Goal: Find contact information: Find contact information

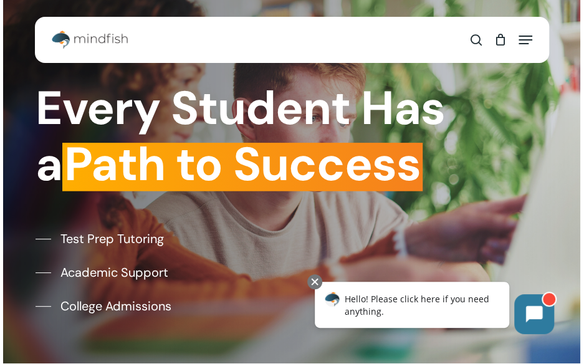
click at [526, 40] on icon "Navigation Menu" at bounding box center [526, 39] width 14 height 1
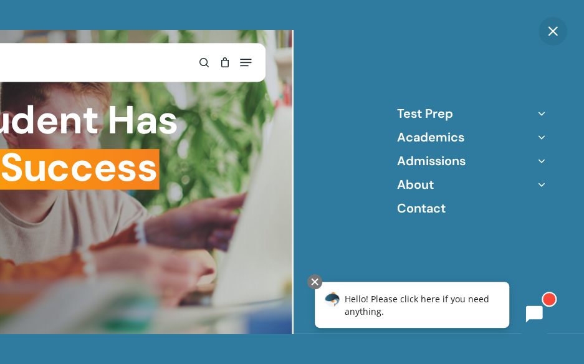
click at [541, 189] on icon "Off Canvas Menu" at bounding box center [541, 184] width 17 height 17
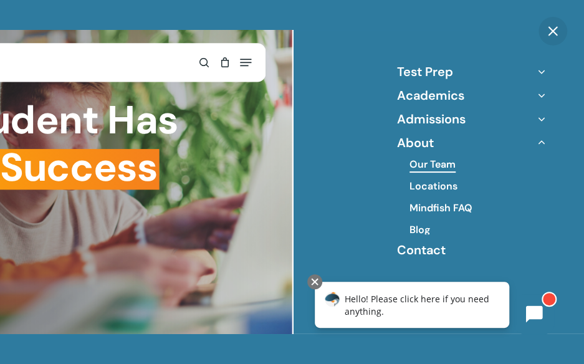
click at [427, 167] on link "Our Team" at bounding box center [433, 165] width 46 height 14
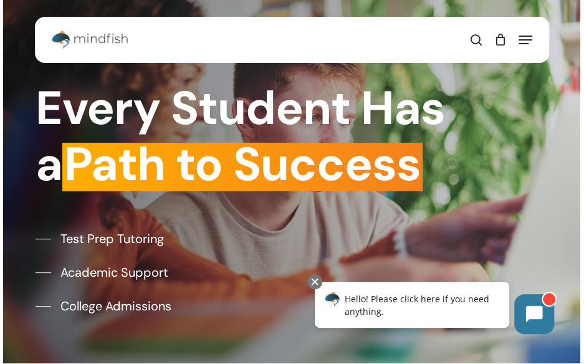
click at [521, 37] on span "Navigation Menu" at bounding box center [526, 40] width 14 height 12
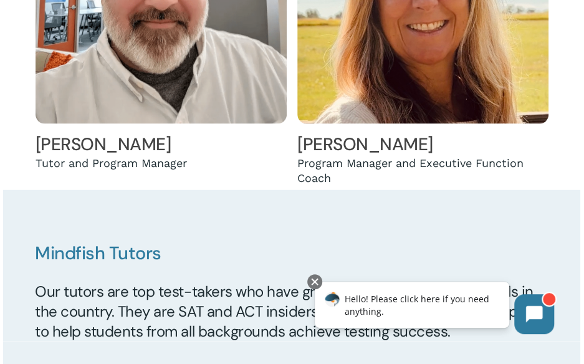
scroll to position [2575, 0]
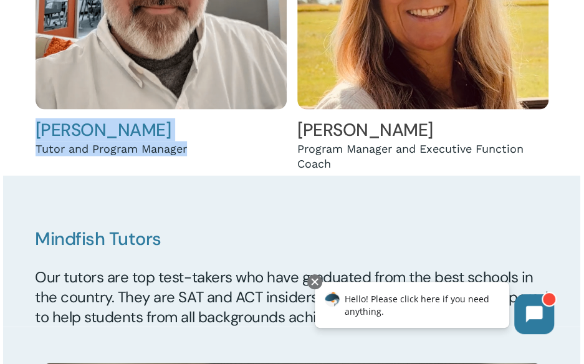
drag, startPoint x: 193, startPoint y: 148, endPoint x: 37, endPoint y: 132, distance: 156.7
click at [37, 132] on div "[PERSON_NAME] and Program Manager" at bounding box center [162, 9] width 252 height 303
copy div "[PERSON_NAME] and Program Manager"
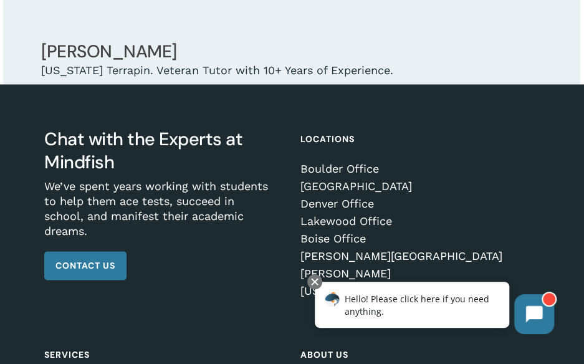
scroll to position [23197, 0]
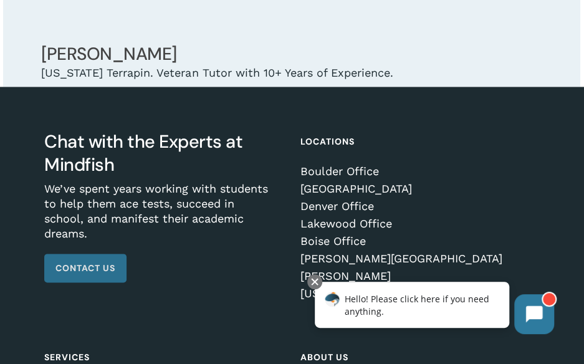
click at [61, 254] on link "Contact Us" at bounding box center [85, 268] width 82 height 29
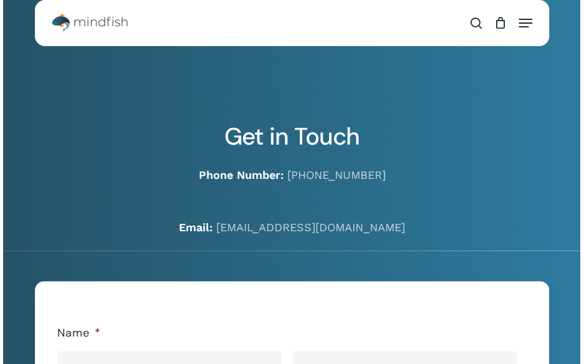
scroll to position [21, 0]
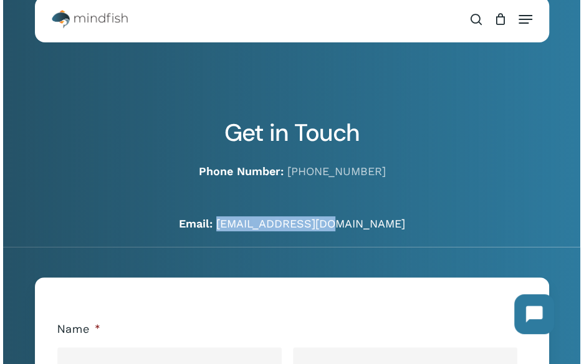
drag, startPoint x: 380, startPoint y: 217, endPoint x: 256, endPoint y: 224, distance: 123.7
click at [256, 224] on p "Email: hello@mindfish.com" at bounding box center [292, 223] width 514 height 15
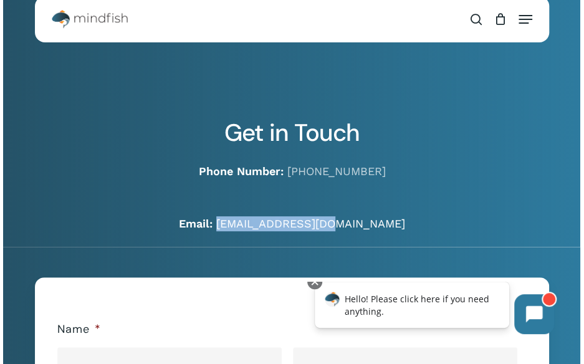
copy link "hello@mindfish.com"
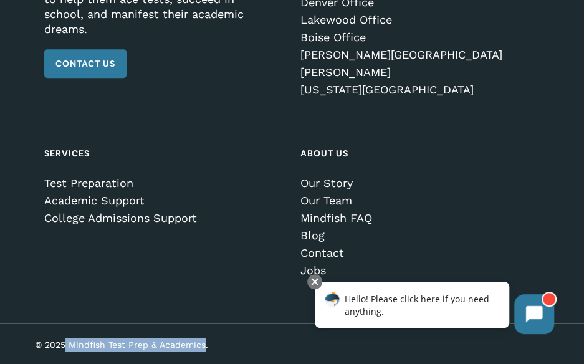
scroll to position [2076, 0]
drag, startPoint x: 205, startPoint y: 342, endPoint x: 69, endPoint y: 347, distance: 136.0
click at [69, 347] on p "© 2025 Mindfish Test Prep & Academics." at bounding box center [161, 345] width 252 height 14
copy p "Mindfish Test Prep & Academics"
